Goal: Information Seeking & Learning: Learn about a topic

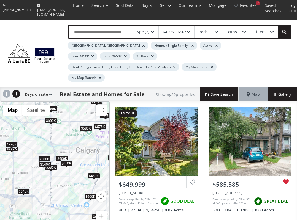
drag, startPoint x: 63, startPoint y: 144, endPoint x: 68, endPoint y: 127, distance: 17.7
click at [68, 127] on div "$650K $586K $550K $600K $500K $600K $460K $635K $600K $650K $580K $600K $549K $…" at bounding box center [54, 171] width 109 height 138
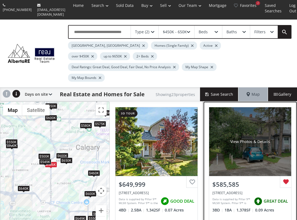
click at [238, 139] on div "View Photos & Details" at bounding box center [250, 141] width 82 height 69
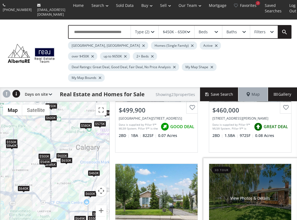
scroll to position [496, 0]
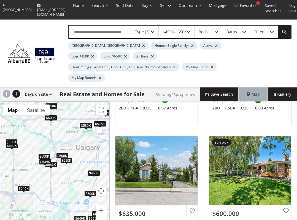
click at [168, 31] on div "$450K - 650K" at bounding box center [175, 32] width 24 height 4
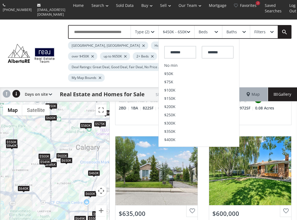
drag, startPoint x: 186, startPoint y: 50, endPoint x: 144, endPoint y: 49, distance: 42.1
click at [144, 49] on div "Type (2) $450K - 650K ******* ******* No min $50K $75K $100K $150K $200K $250K …" at bounding box center [174, 53] width 234 height 57
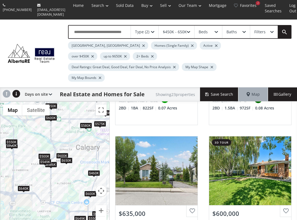
click at [172, 30] on div "$450K - 650K" at bounding box center [175, 32] width 24 height 4
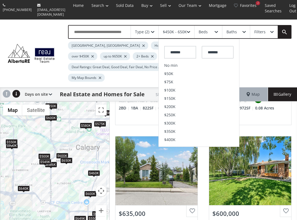
drag, startPoint x: 186, startPoint y: 48, endPoint x: 158, endPoint y: 49, distance: 27.5
click at [158, 49] on div "Type (2) $450K - 650K ******* ******* No min $50K $75K $100K $150K $200K $250K …" at bounding box center [174, 53] width 234 height 57
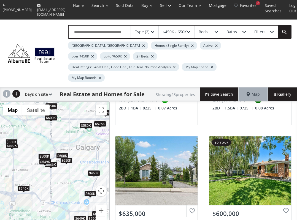
click at [171, 31] on div "$450K - 650K" at bounding box center [175, 32] width 24 height 4
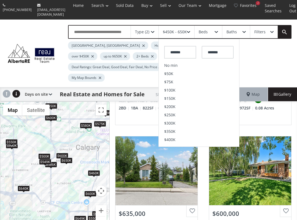
click at [180, 49] on input "*******" at bounding box center [180, 52] width 32 height 13
drag, startPoint x: 186, startPoint y: 49, endPoint x: 87, endPoint y: 48, distance: 99.1
click at [88, 48] on div "Type (2) $450K - 650K ******* ******* No min $50K $75K $100K $150K $200K $250K …" at bounding box center [174, 53] width 234 height 57
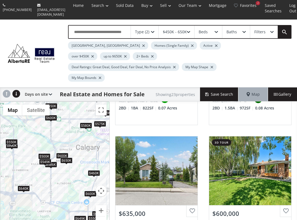
click at [172, 26] on div "$450K - 650K" at bounding box center [177, 32] width 36 height 13
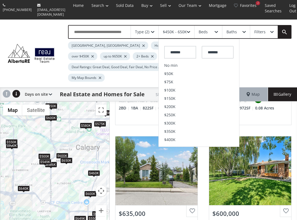
drag, startPoint x: 187, startPoint y: 50, endPoint x: 141, endPoint y: 51, distance: 45.7
click at [141, 51] on div "Type (2) $450K - 650K ******* ******* No min $50K $75K $100K $150K $200K $250K …" at bounding box center [174, 53] width 234 height 57
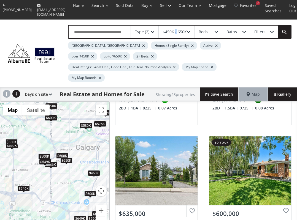
click at [176, 30] on div "$450K - 650K" at bounding box center [175, 32] width 24 height 4
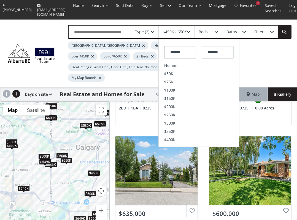
click at [177, 49] on input "*******" at bounding box center [180, 52] width 32 height 13
click at [175, 130] on span "$350K" at bounding box center [169, 132] width 11 height 4
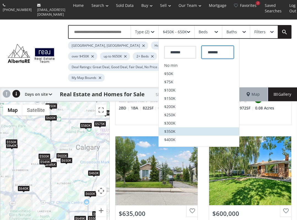
type input "*******"
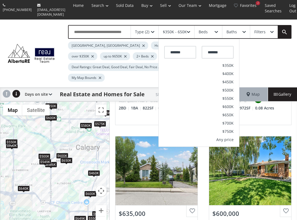
click at [253, 52] on div "Type (2) $350K - 650K ******* ******* No min $50K $75K $100K $150K $200K $250K …" at bounding box center [174, 53] width 234 height 57
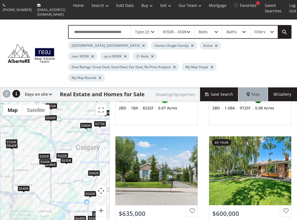
click at [107, 110] on div "$635K" at bounding box center [105, 113] width 12 height 6
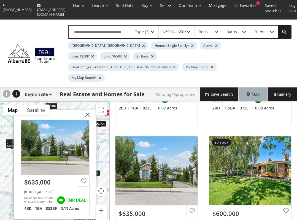
click at [87, 110] on img at bounding box center [85, 117] width 14 height 14
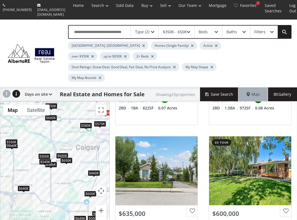
click at [99, 121] on div "$575K" at bounding box center [100, 124] width 12 height 6
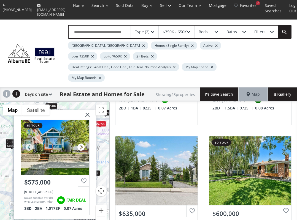
click at [81, 143] on div at bounding box center [81, 147] width 8 height 8
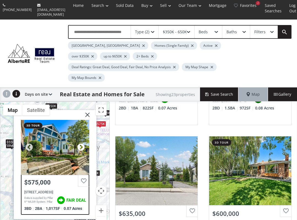
click at [81, 143] on div at bounding box center [81, 147] width 8 height 8
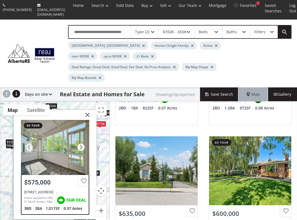
click at [81, 143] on div at bounding box center [81, 147] width 8 height 8
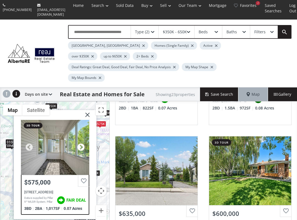
click at [81, 143] on div at bounding box center [81, 147] width 8 height 8
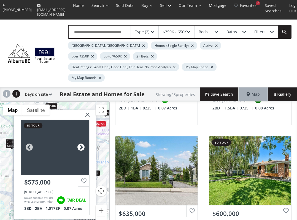
click at [81, 143] on div at bounding box center [81, 147] width 8 height 8
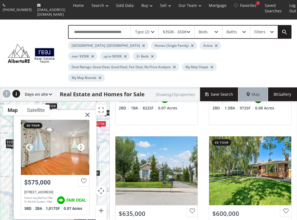
click at [80, 143] on div at bounding box center [81, 147] width 8 height 8
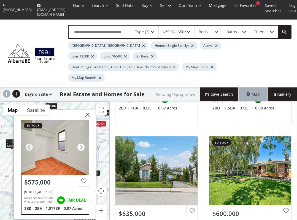
click at [80, 143] on div at bounding box center [81, 147] width 8 height 8
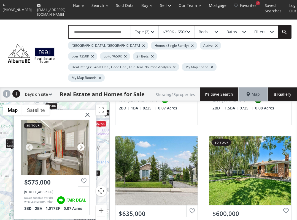
click at [80, 143] on div at bounding box center [81, 147] width 8 height 8
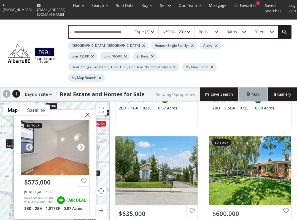
click at [80, 143] on div at bounding box center [81, 147] width 8 height 8
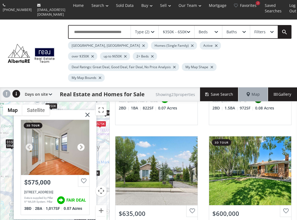
click at [80, 143] on div at bounding box center [81, 147] width 8 height 8
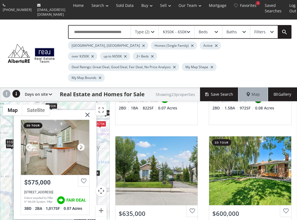
click at [80, 143] on div at bounding box center [81, 147] width 8 height 8
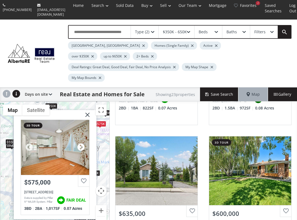
click at [80, 143] on div at bounding box center [81, 147] width 8 height 8
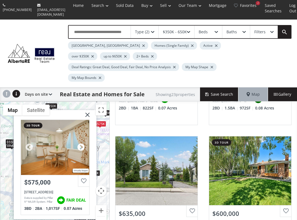
click at [80, 143] on div at bounding box center [81, 147] width 8 height 8
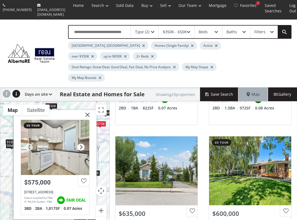
click at [80, 143] on div at bounding box center [81, 147] width 8 height 8
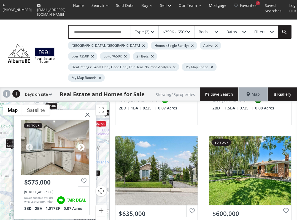
click at [80, 143] on div at bounding box center [81, 147] width 8 height 8
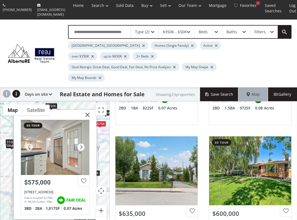
click at [80, 143] on div at bounding box center [81, 147] width 8 height 8
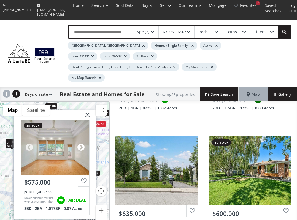
click at [80, 143] on div at bounding box center [81, 147] width 8 height 8
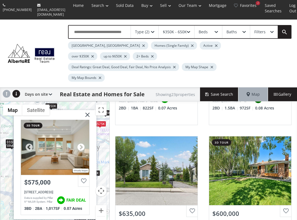
click at [80, 143] on div at bounding box center [81, 147] width 8 height 8
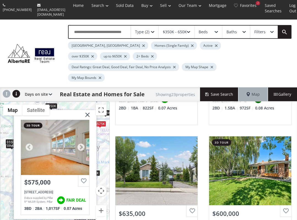
click at [80, 128] on div at bounding box center [55, 147] width 68 height 55
click at [87, 110] on img at bounding box center [85, 117] width 14 height 14
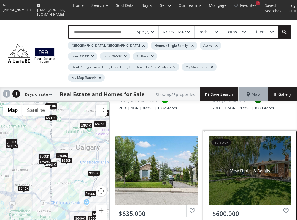
click at [268, 156] on div "View Photos & Details" at bounding box center [250, 171] width 82 height 69
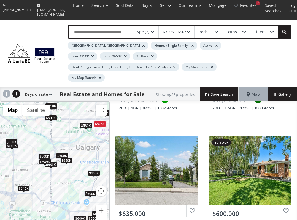
click at [84, 123] on div "$580K" at bounding box center [86, 126] width 12 height 6
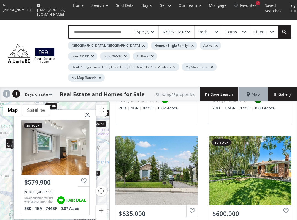
click at [89, 110] on img at bounding box center [85, 117] width 14 height 14
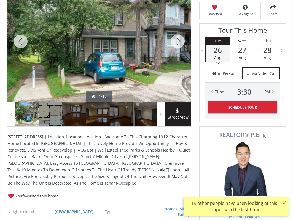
click at [176, 114] on span "Street View" at bounding box center [178, 117] width 26 height 6
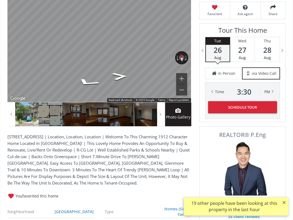
scroll to position [107, 0]
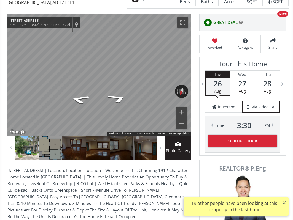
click at [116, 99] on div "Map" at bounding box center [98, 74] width 183 height 121
click at [187, 77] on div "← Move left → Move right ↑ Move up ↓ Move down + Zoom in - Zoom out 2452 28 Ave…" at bounding box center [98, 74] width 183 height 121
click at [168, 76] on div "← Move left → Move right ↑ Move up ↓ Move down + Zoom in - Zoom out 2452 28 Ave…" at bounding box center [98, 74] width 183 height 121
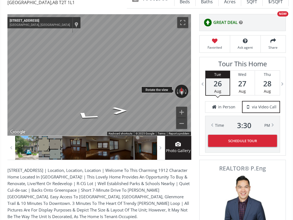
click at [157, 75] on div "← Move left → Move right ↑ Move up ↓ Move down + Zoom in - Zoom out 2452 28 Ave…" at bounding box center [98, 74] width 183 height 121
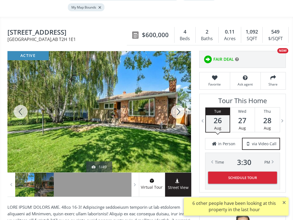
scroll to position [61, 0]
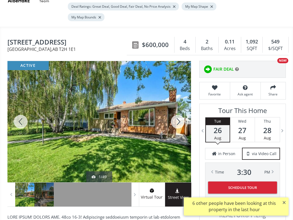
click at [177, 108] on div at bounding box center [177, 121] width 26 height 121
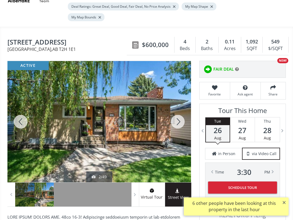
click at [177, 108] on div at bounding box center [177, 121] width 26 height 121
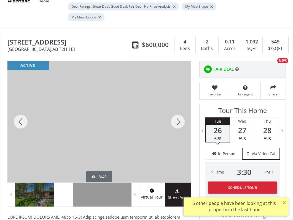
click at [177, 108] on div at bounding box center [177, 121] width 26 height 121
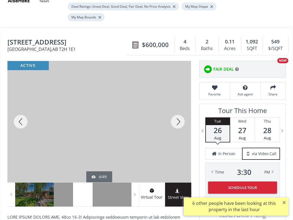
click at [177, 107] on div at bounding box center [177, 121] width 26 height 121
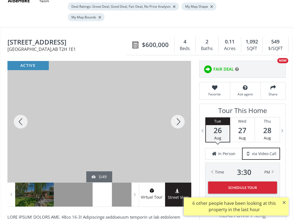
click at [177, 107] on div at bounding box center [177, 121] width 26 height 121
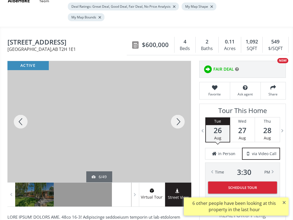
click at [177, 107] on div at bounding box center [177, 121] width 26 height 121
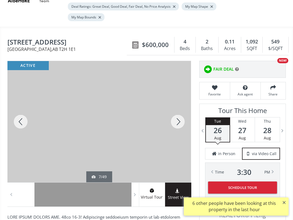
click at [177, 107] on div at bounding box center [177, 121] width 26 height 121
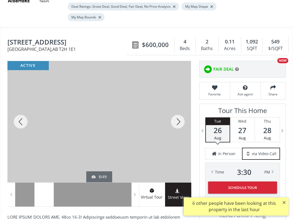
click at [177, 107] on div at bounding box center [177, 121] width 26 height 121
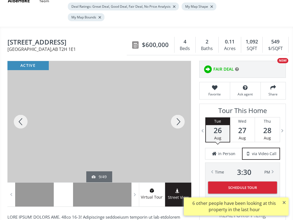
click at [177, 107] on div at bounding box center [177, 121] width 26 height 121
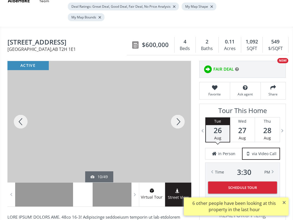
click at [177, 107] on div at bounding box center [177, 121] width 26 height 121
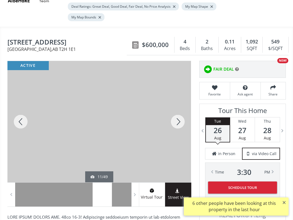
click at [177, 107] on div at bounding box center [177, 121] width 26 height 121
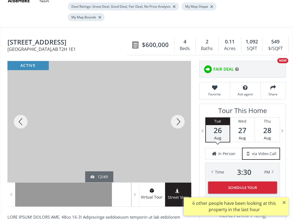
click at [177, 107] on div at bounding box center [177, 121] width 26 height 121
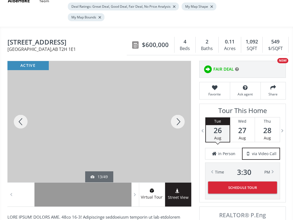
click at [177, 107] on div at bounding box center [177, 121] width 26 height 121
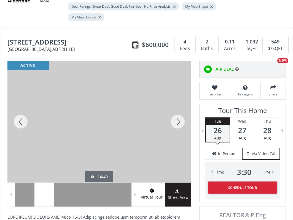
click at [177, 107] on div at bounding box center [177, 121] width 26 height 121
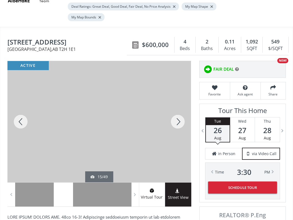
click at [177, 107] on div at bounding box center [177, 121] width 26 height 121
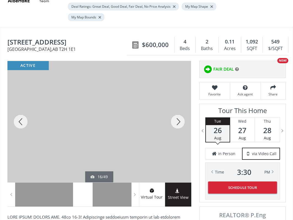
click at [177, 107] on div at bounding box center [177, 121] width 26 height 121
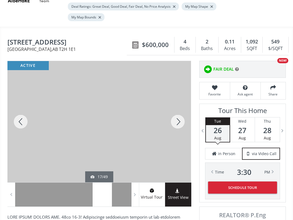
click at [177, 107] on div at bounding box center [177, 121] width 26 height 121
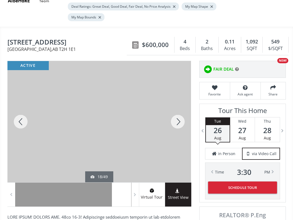
click at [177, 107] on div at bounding box center [177, 121] width 26 height 121
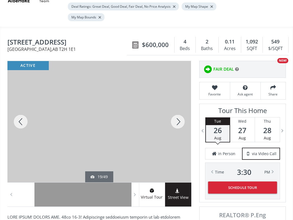
click at [21, 108] on div at bounding box center [20, 121] width 26 height 121
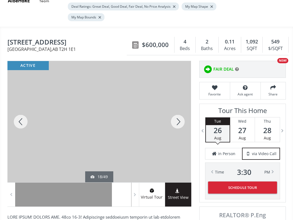
click at [182, 106] on div at bounding box center [177, 121] width 26 height 121
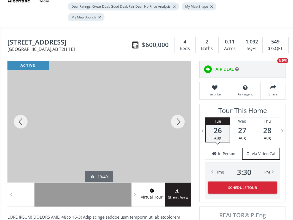
click at [182, 106] on div at bounding box center [177, 121] width 26 height 121
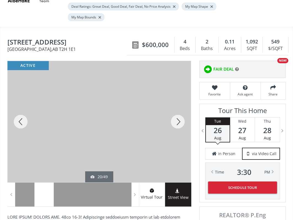
click at [182, 106] on div at bounding box center [177, 121] width 26 height 121
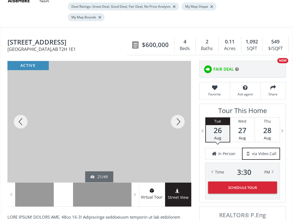
click at [182, 106] on div at bounding box center [177, 121] width 26 height 121
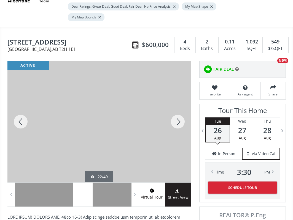
click at [182, 106] on div at bounding box center [177, 121] width 26 height 121
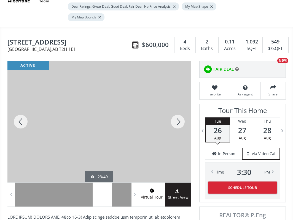
click at [18, 108] on div at bounding box center [20, 121] width 26 height 121
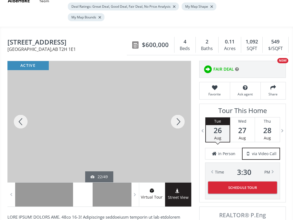
click at [178, 107] on div at bounding box center [177, 121] width 26 height 121
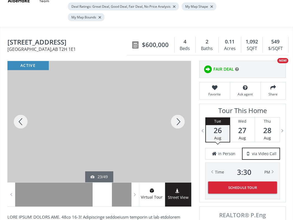
click at [178, 106] on div at bounding box center [177, 121] width 26 height 121
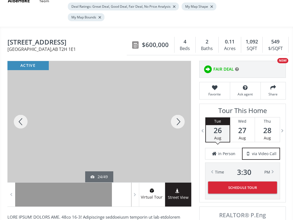
click at [178, 106] on div at bounding box center [177, 121] width 26 height 121
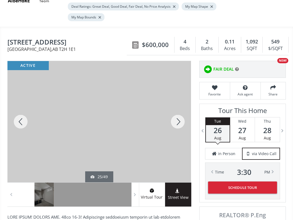
click at [178, 106] on div at bounding box center [177, 121] width 26 height 121
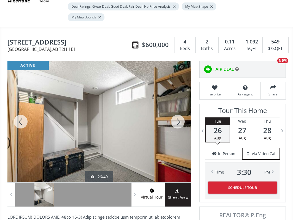
click at [178, 106] on div at bounding box center [177, 121] width 26 height 121
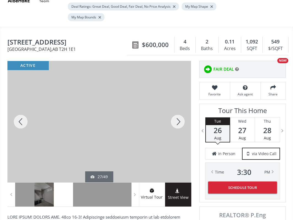
click at [178, 106] on div at bounding box center [177, 121] width 26 height 121
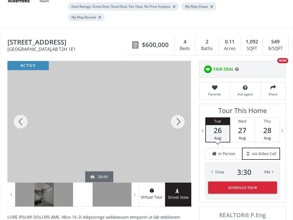
click at [178, 105] on div at bounding box center [177, 121] width 26 height 121
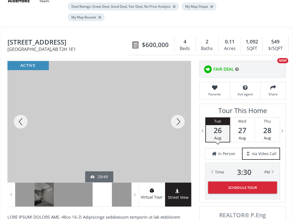
click at [178, 105] on div at bounding box center [177, 121] width 26 height 121
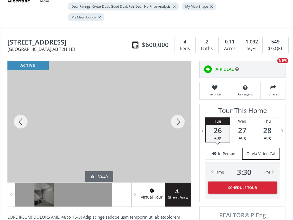
click at [178, 105] on div at bounding box center [177, 121] width 26 height 121
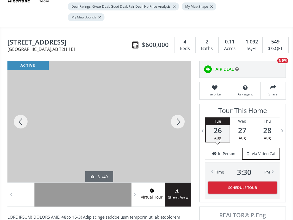
click at [178, 105] on div at bounding box center [177, 121] width 26 height 121
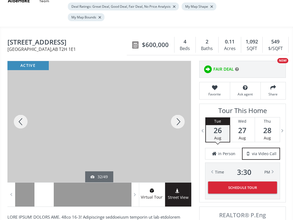
click at [178, 105] on div at bounding box center [177, 121] width 26 height 121
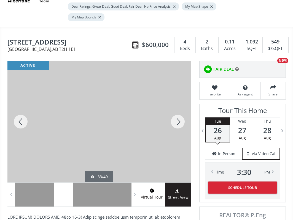
click at [178, 105] on div at bounding box center [177, 121] width 26 height 121
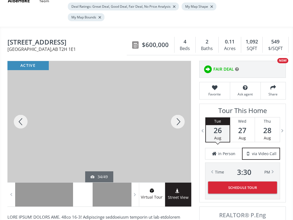
click at [178, 105] on div at bounding box center [177, 121] width 26 height 121
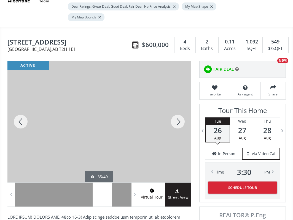
click at [178, 105] on div at bounding box center [177, 121] width 26 height 121
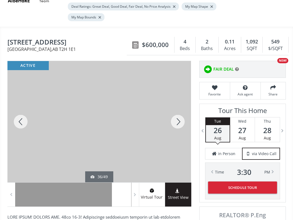
click at [178, 105] on div at bounding box center [177, 121] width 26 height 121
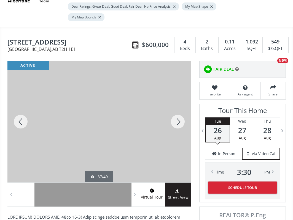
click at [178, 105] on div at bounding box center [177, 121] width 26 height 121
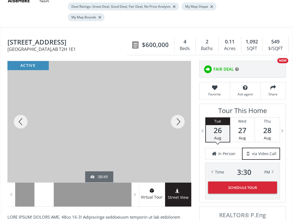
click at [178, 106] on div at bounding box center [177, 121] width 26 height 121
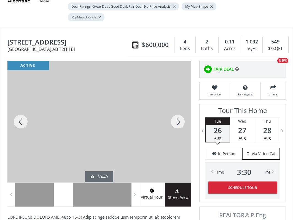
click at [178, 106] on div at bounding box center [177, 121] width 26 height 121
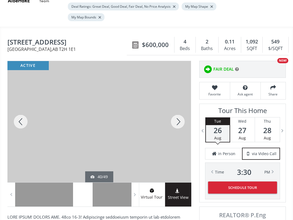
click at [178, 106] on div at bounding box center [177, 121] width 26 height 121
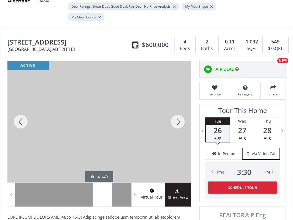
click at [178, 106] on div at bounding box center [177, 121] width 26 height 121
